Goal: Task Accomplishment & Management: Use online tool/utility

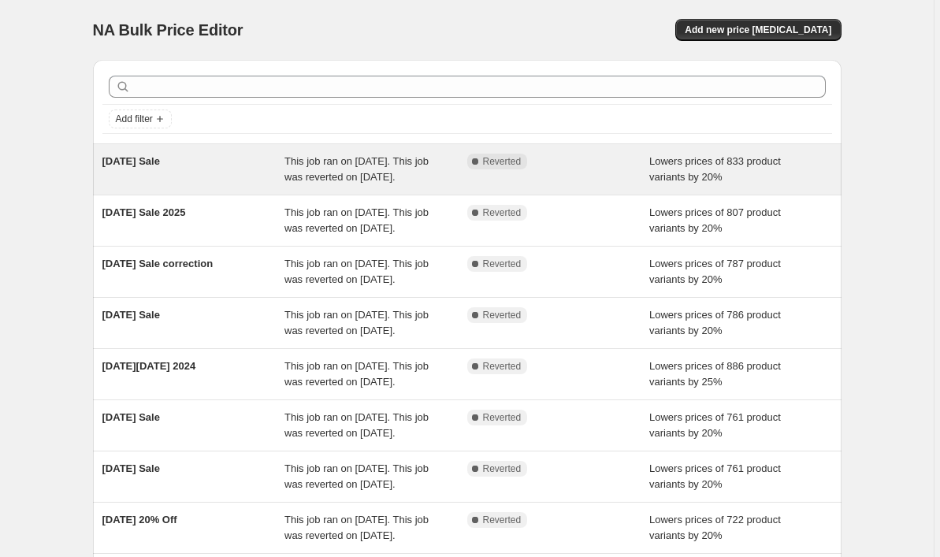
click at [160, 160] on span "[DATE] Sale" at bounding box center [130, 161] width 57 height 12
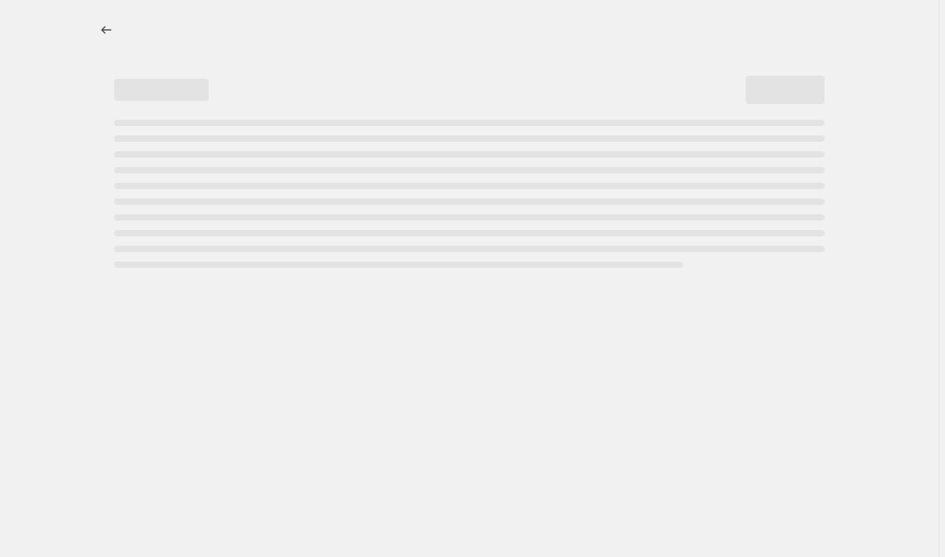
select select "percentage"
select select "no_change"
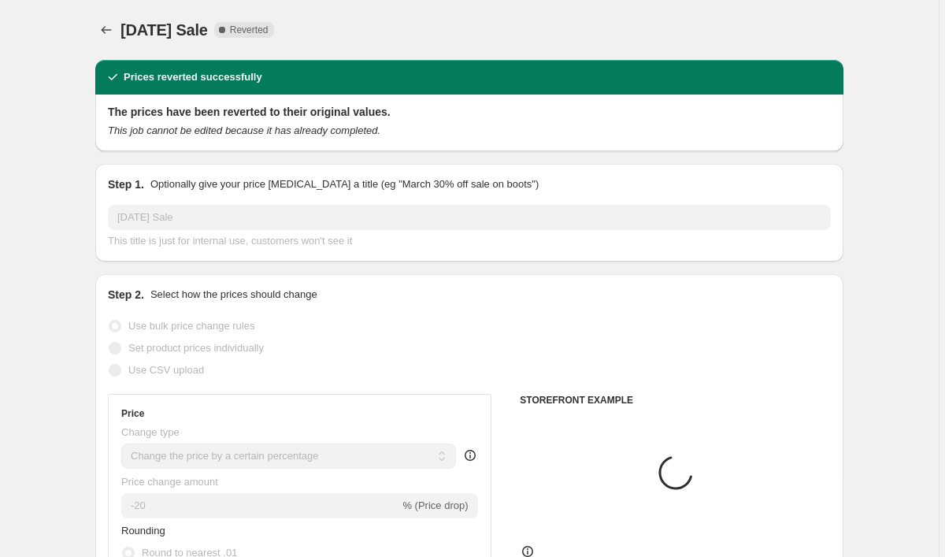
select select "tag"
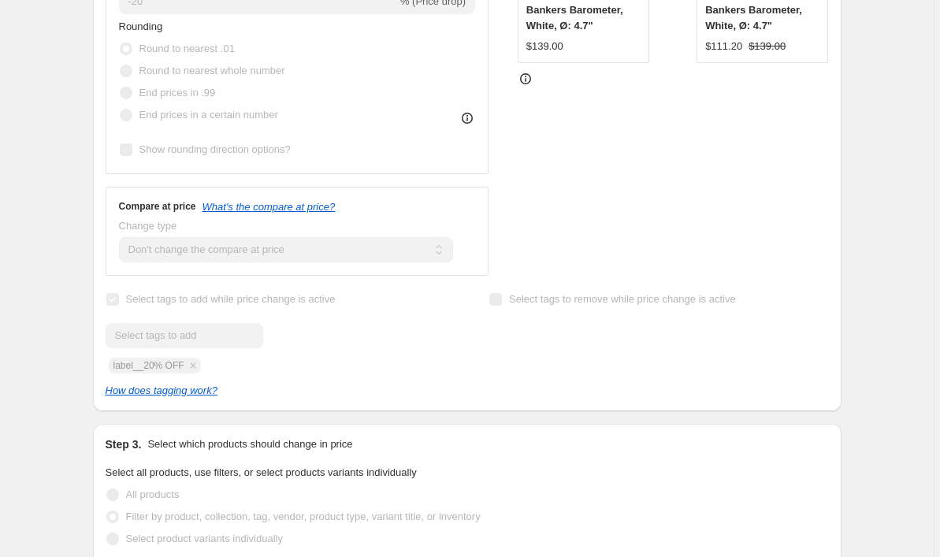
scroll to position [503, 0]
drag, startPoint x: 116, startPoint y: 364, endPoint x: 191, endPoint y: 366, distance: 74.9
click at [191, 366] on div "Submit label__20% OFF" at bounding box center [275, 349] width 339 height 50
click at [387, 367] on div "Submit label__20% OFF" at bounding box center [275, 349] width 339 height 50
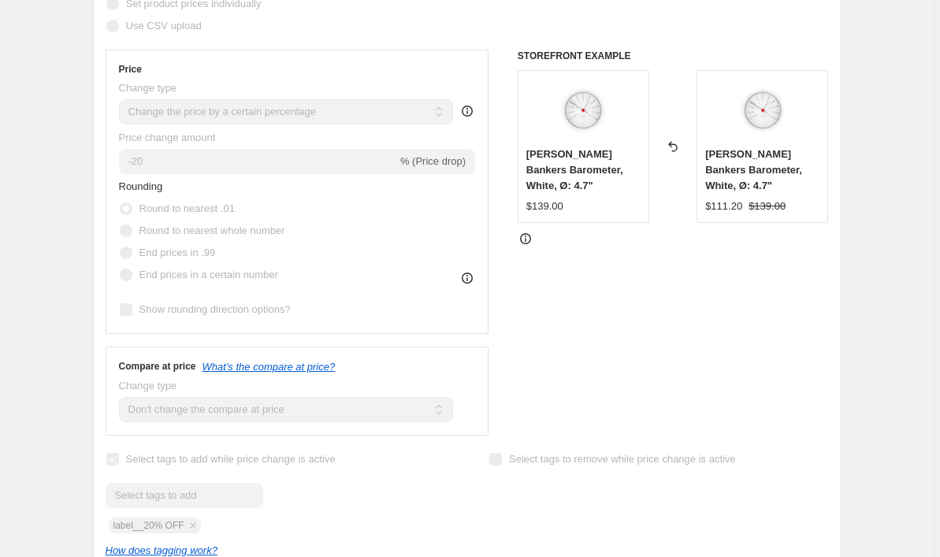
scroll to position [335, 0]
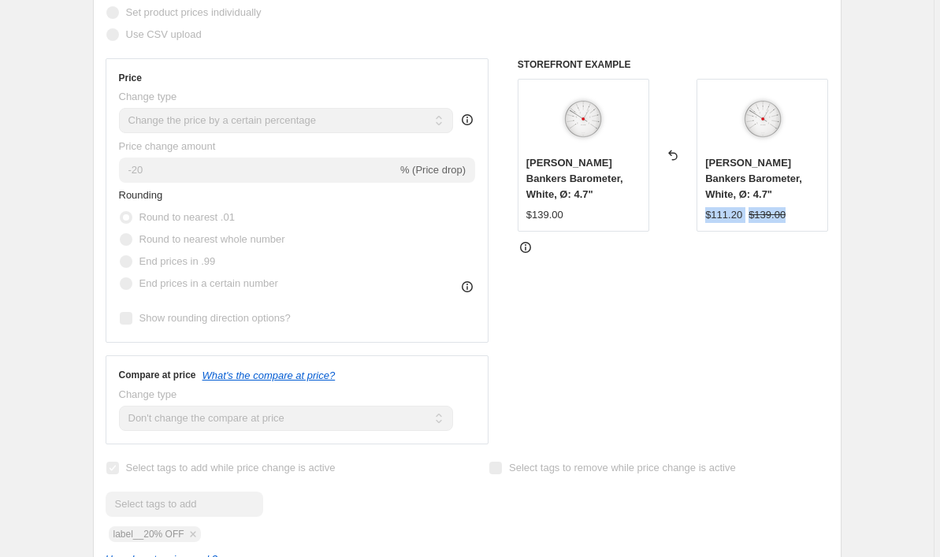
drag, startPoint x: 709, startPoint y: 216, endPoint x: 791, endPoint y: 217, distance: 81.9
click at [791, 217] on div "$111.20 $139.00" at bounding box center [762, 215] width 114 height 16
drag, startPoint x: 791, startPoint y: 217, endPoint x: 753, endPoint y: 228, distance: 39.4
click at [753, 228] on div "[PERSON_NAME] Bankers Barometer, White, Ø: 4.7" $111.20 $139.00" at bounding box center [762, 155] width 132 height 153
drag, startPoint x: 709, startPoint y: 216, endPoint x: 792, endPoint y: 217, distance: 83.5
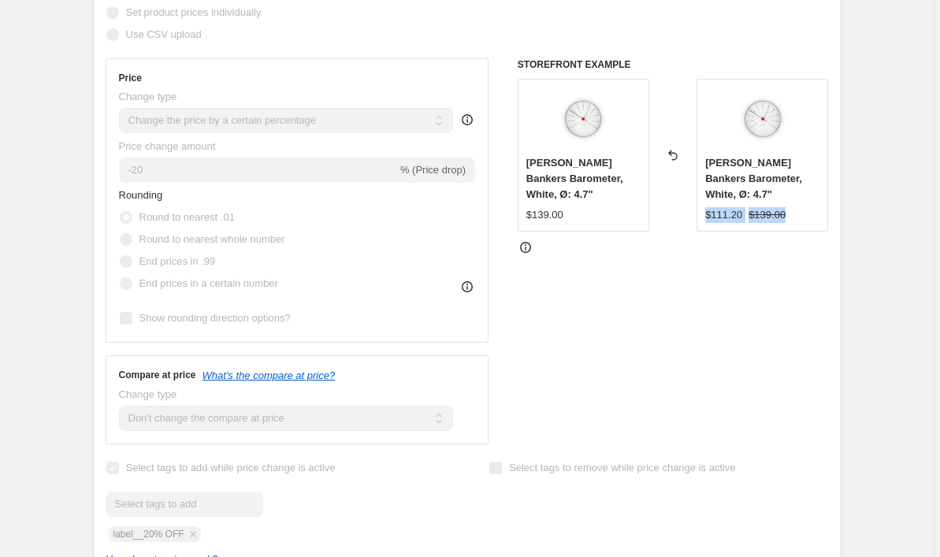
click at [792, 217] on div "$111.20 $139.00" at bounding box center [762, 215] width 114 height 16
click at [756, 222] on strike "$139.00" at bounding box center [766, 215] width 37 height 16
drag, startPoint x: 740, startPoint y: 213, endPoint x: 704, endPoint y: 213, distance: 36.2
click at [704, 213] on div "[PERSON_NAME] Bankers Barometer, White, Ø: 4.7" $111.20 $139.00" at bounding box center [762, 155] width 132 height 153
drag, startPoint x: 749, startPoint y: 215, endPoint x: 790, endPoint y: 215, distance: 41.0
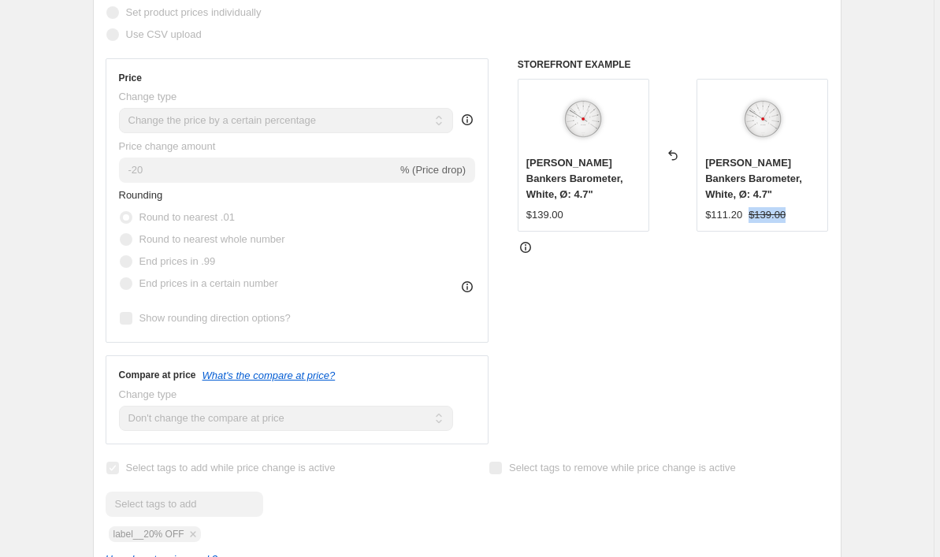
click at [790, 215] on div "$111.20 $139.00" at bounding box center [762, 215] width 114 height 16
click at [696, 280] on div "STOREFRONT EXAMPLE [PERSON_NAME] Bankers Barometer, White, Ø: 4.7" $139.00 Reve…" at bounding box center [672, 251] width 311 height 386
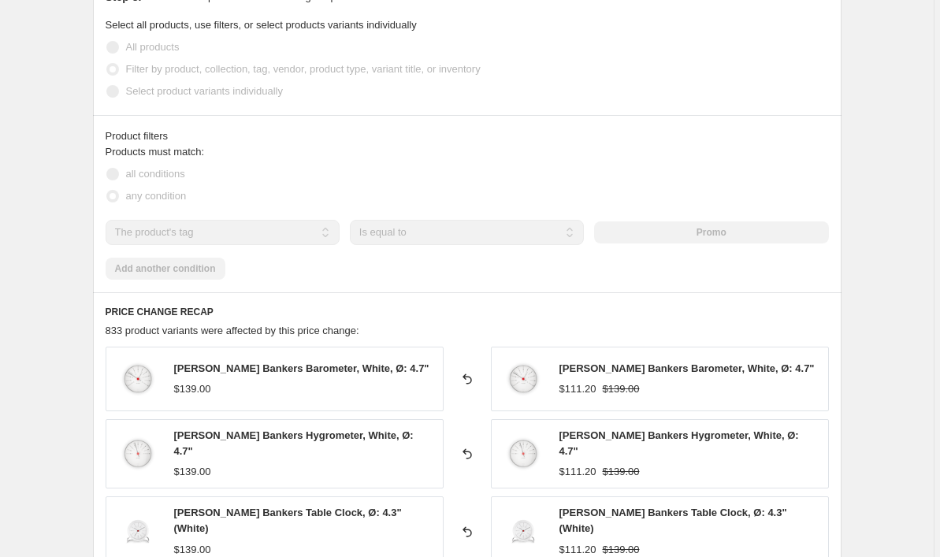
scroll to position [952, 0]
click at [711, 227] on div "Promo" at bounding box center [711, 232] width 234 height 22
click at [128, 274] on div "Products must match: all conditions any condition The product The product's col…" at bounding box center [467, 210] width 723 height 135
click at [131, 294] on div "PRICE CHANGE RECAP 833 product variants were affected by this price change: [PE…" at bounding box center [467, 529] width 748 height 476
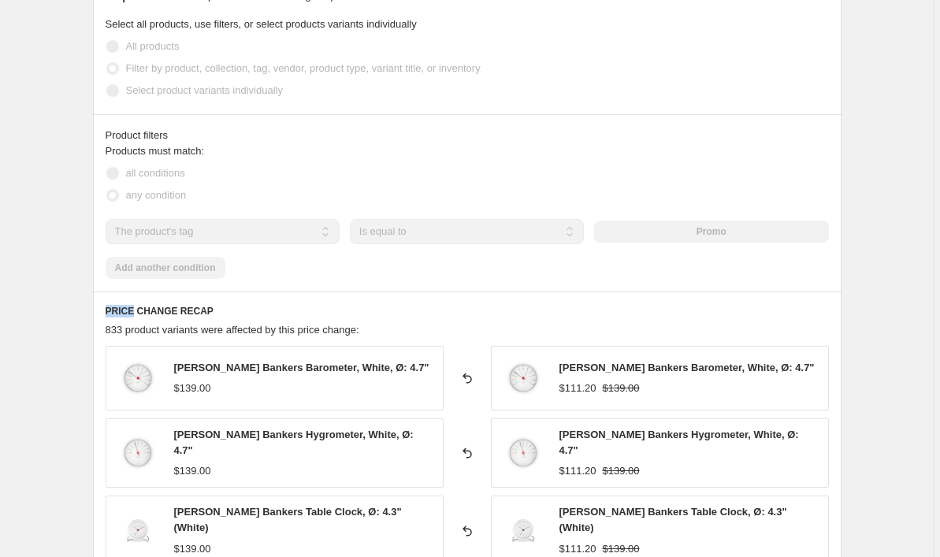
click at [133, 307] on h6 "PRICE CHANGE RECAP" at bounding box center [467, 311] width 723 height 13
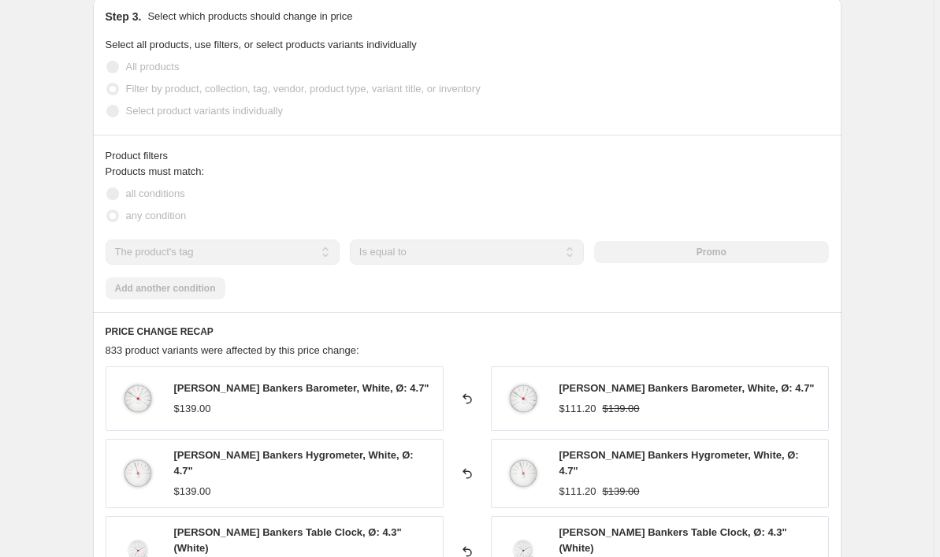
click at [158, 307] on div "Product filters Products must match: all conditions any condition The product T…" at bounding box center [467, 223] width 748 height 177
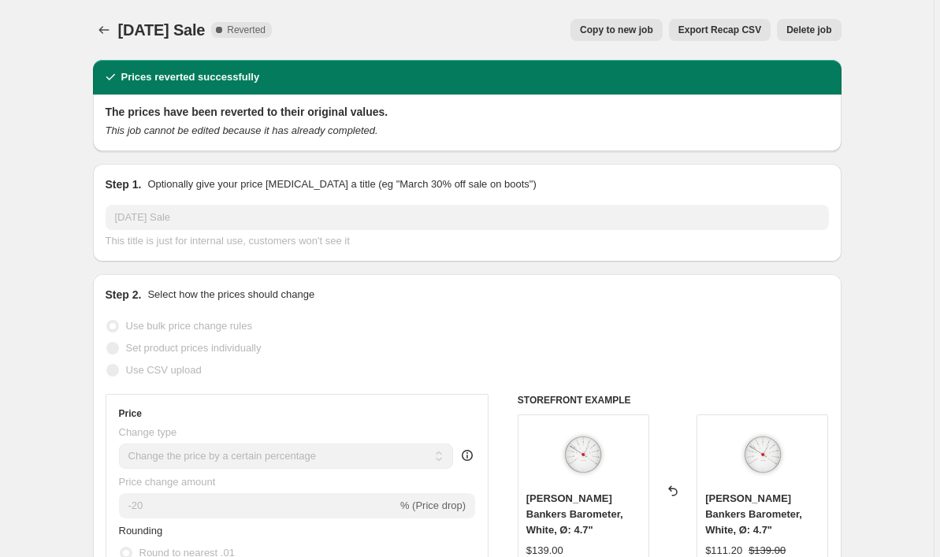
scroll to position [0, 0]
click at [106, 29] on icon "Price change jobs" at bounding box center [104, 30] width 16 height 16
